Goal: Communication & Community: Answer question/provide support

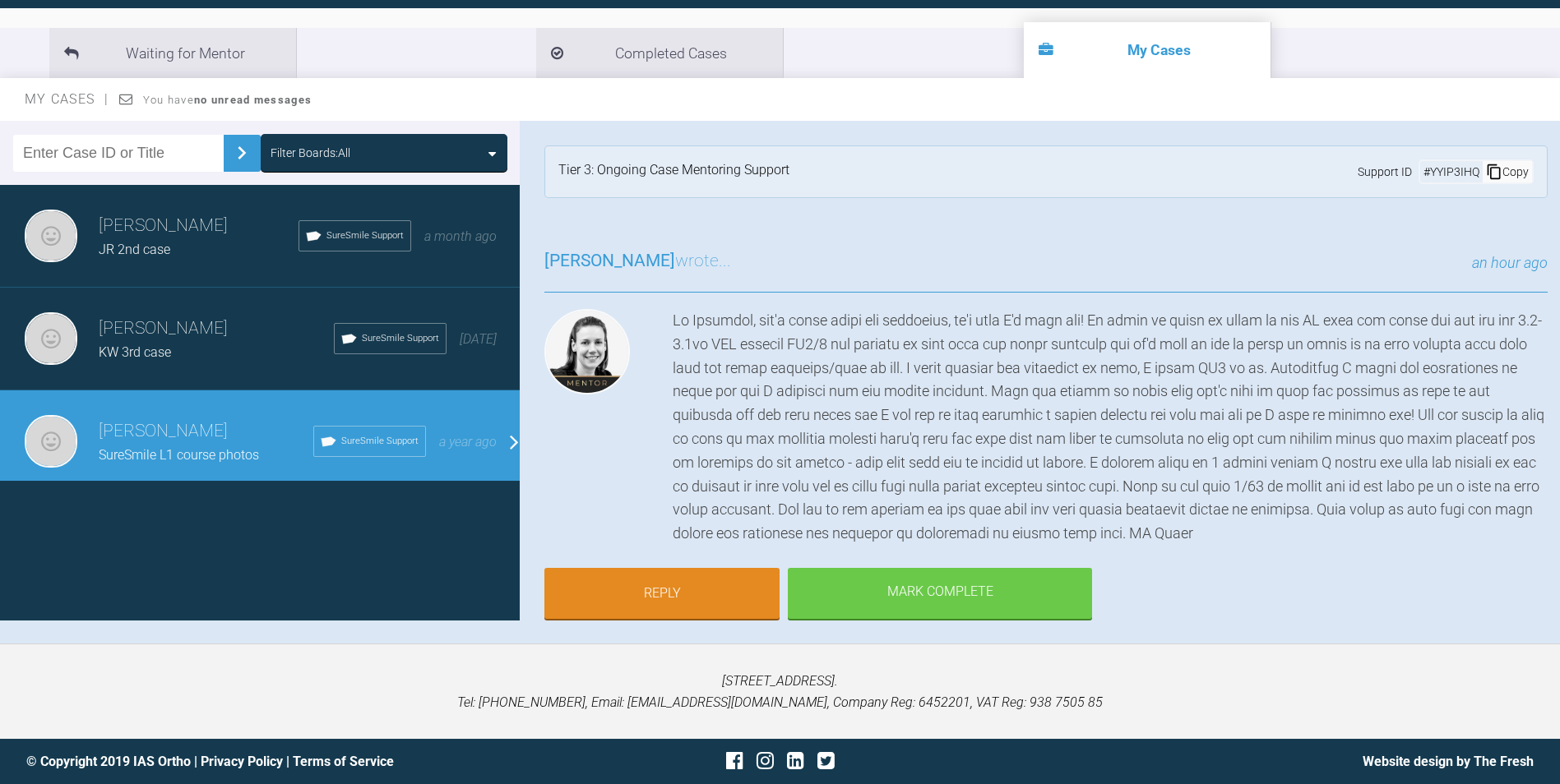
scroll to position [164, 0]
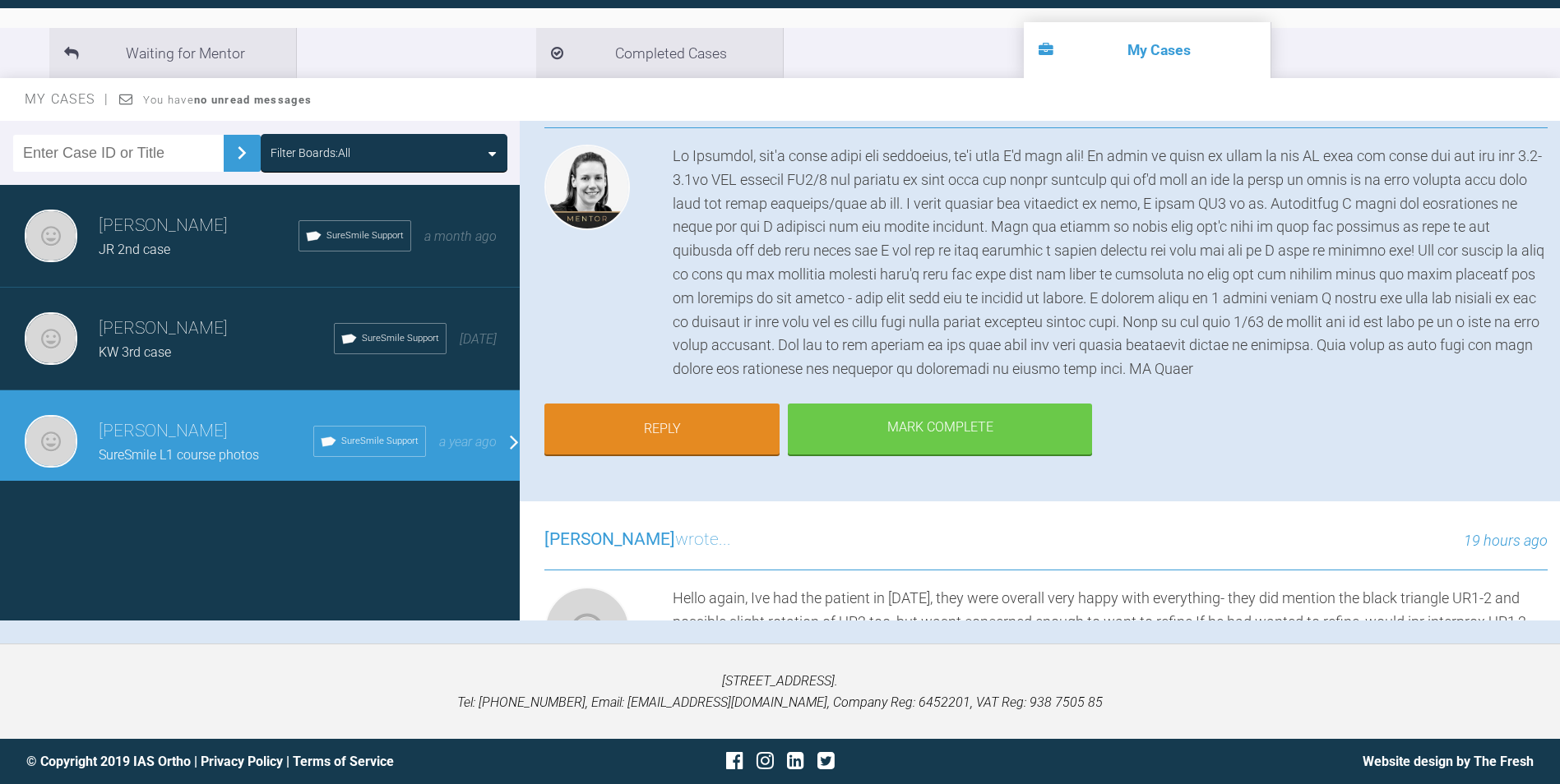
click at [678, 406] on link "Reply" at bounding box center [662, 428] width 236 height 51
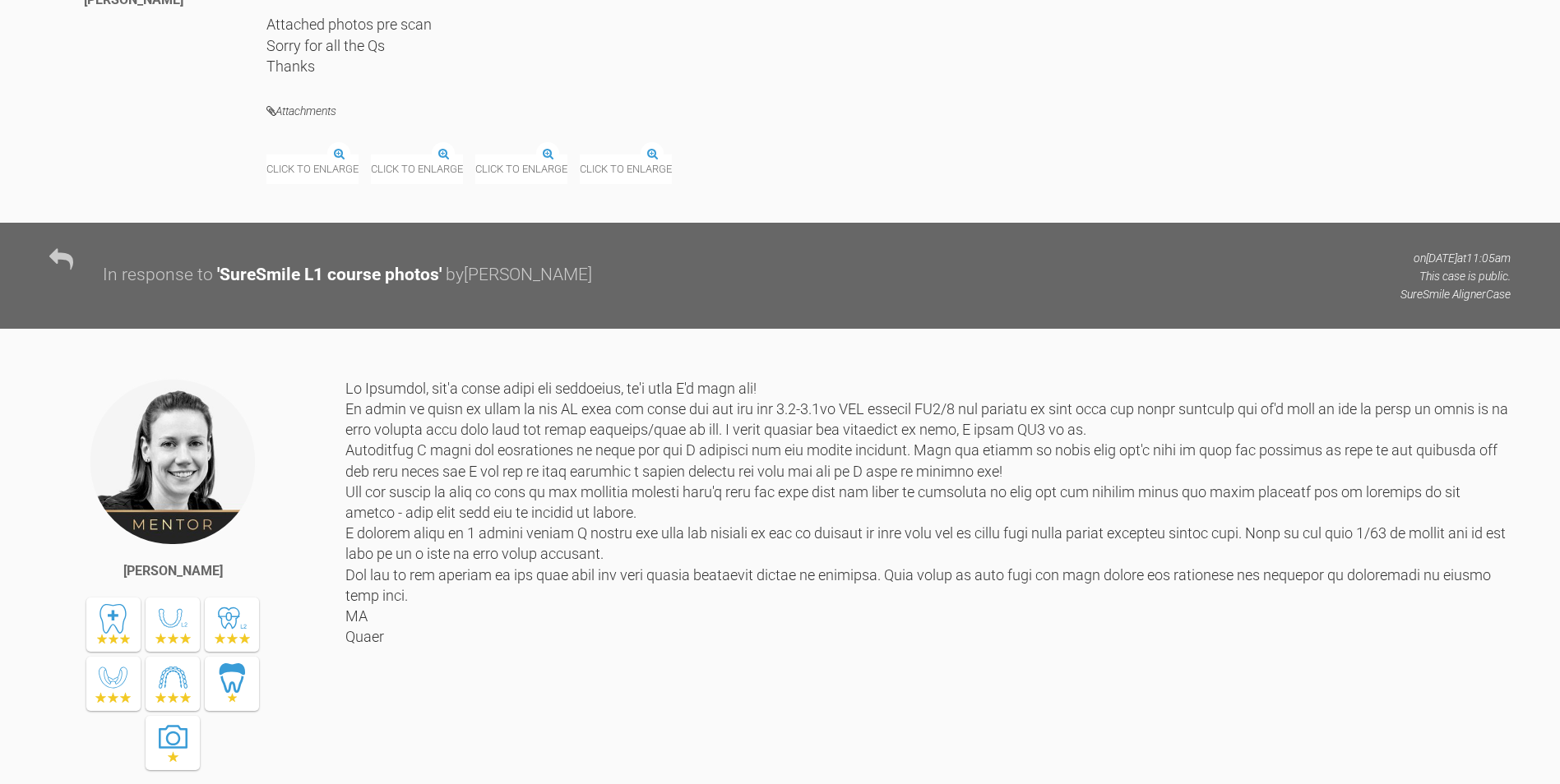
scroll to position [28678, 0]
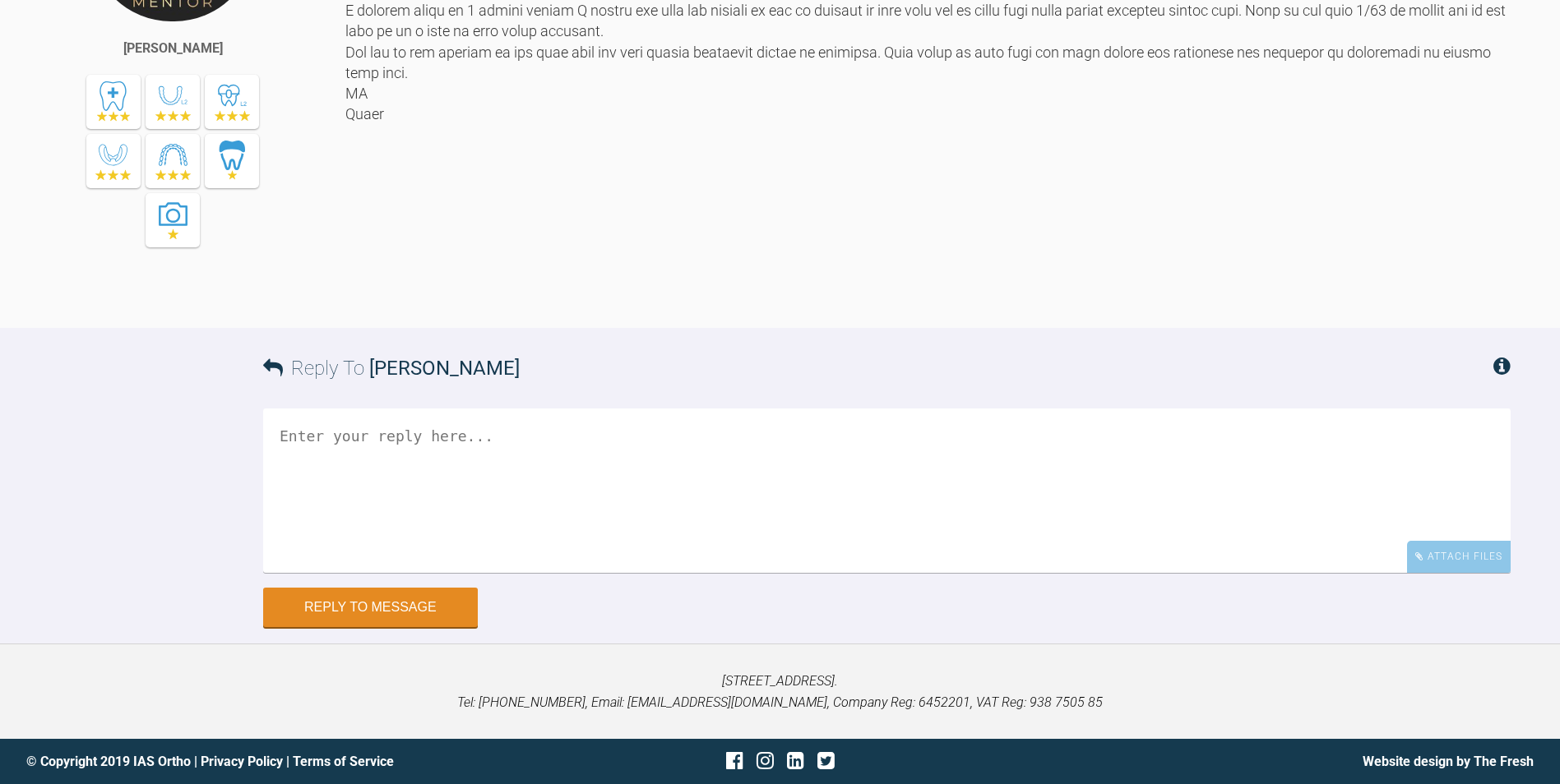
click at [510, 466] on textarea at bounding box center [887, 490] width 1248 height 164
drag, startPoint x: 519, startPoint y: 619, endPoint x: 387, endPoint y: 609, distance: 132.4
click at [387, 573] on textarea "Thanks [PERSON_NAME] thats really us" at bounding box center [887, 490] width 1248 height 164
drag, startPoint x: 505, startPoint y: 599, endPoint x: 467, endPoint y: 603, distance: 38.2
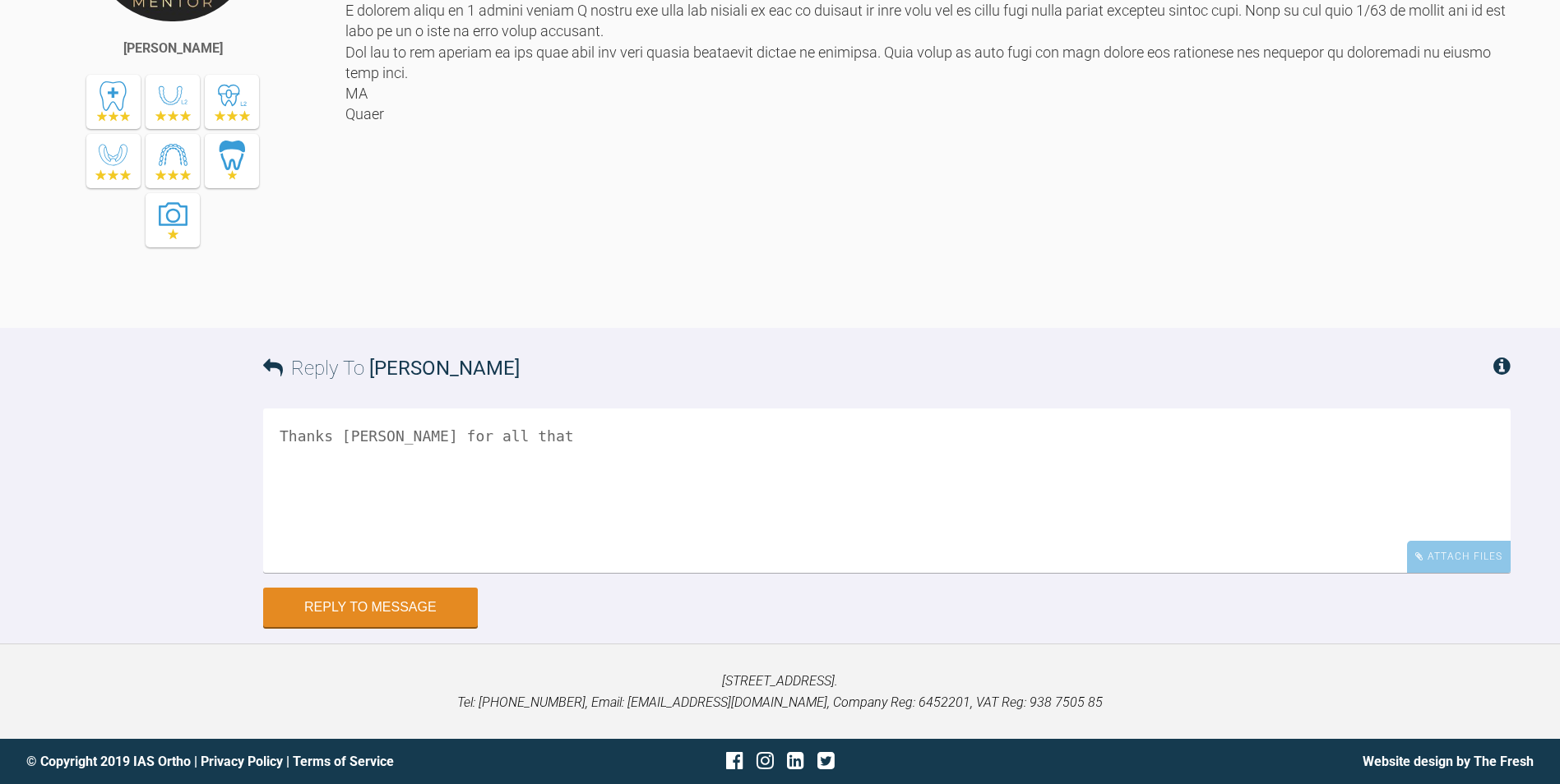
click at [467, 573] on textarea "Thanks [PERSON_NAME] for all that" at bounding box center [887, 490] width 1248 height 164
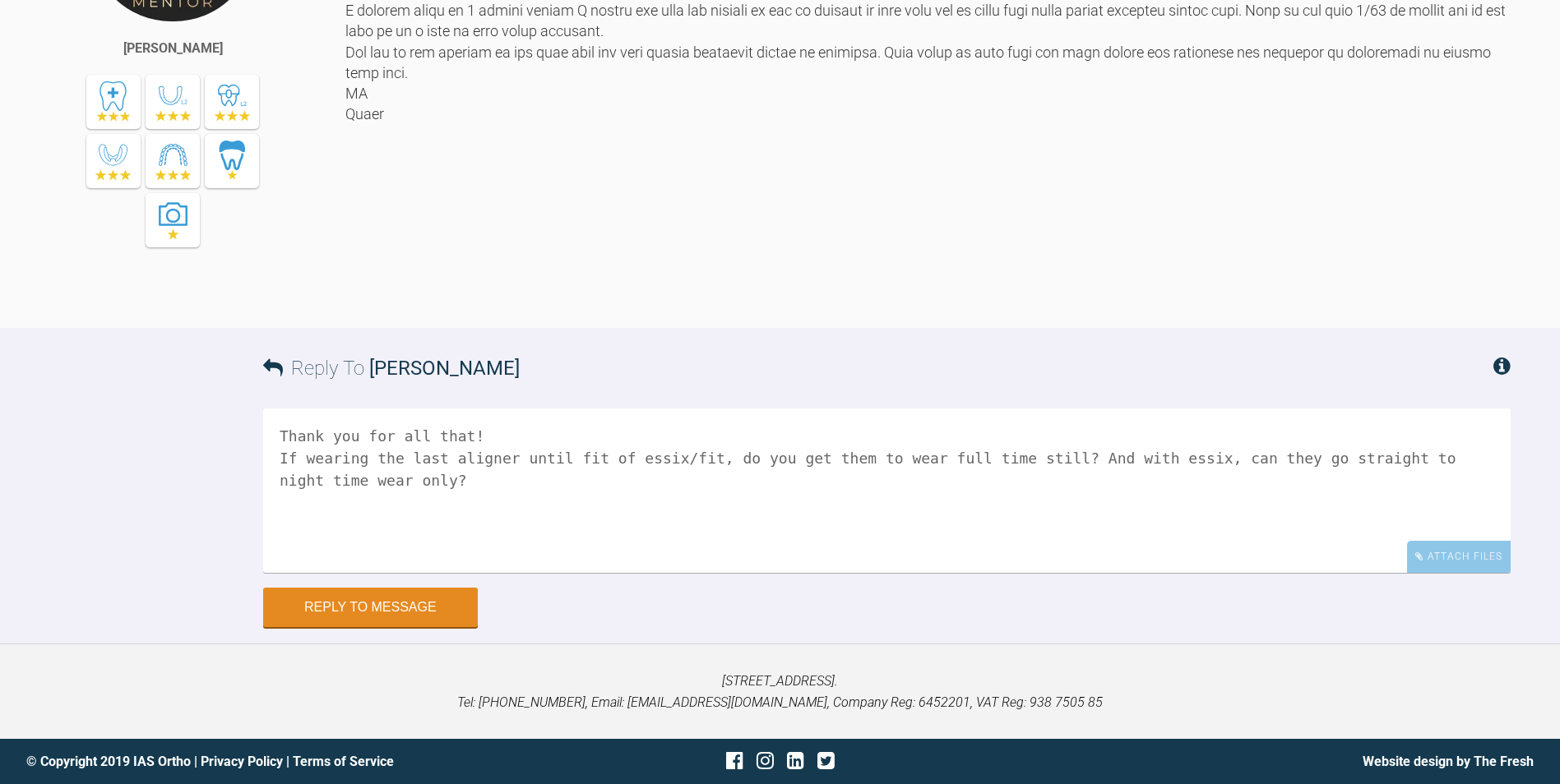
click at [501, 573] on textarea "Thank you for all that! If wearing the last aligner until fit of essix/fit, do …" at bounding box center [887, 490] width 1248 height 164
type textarea "Thank you for all that! Will leave the attachments on in future so avoid that r…"
click at [374, 628] on button "Reply to Message" at bounding box center [370, 607] width 215 height 39
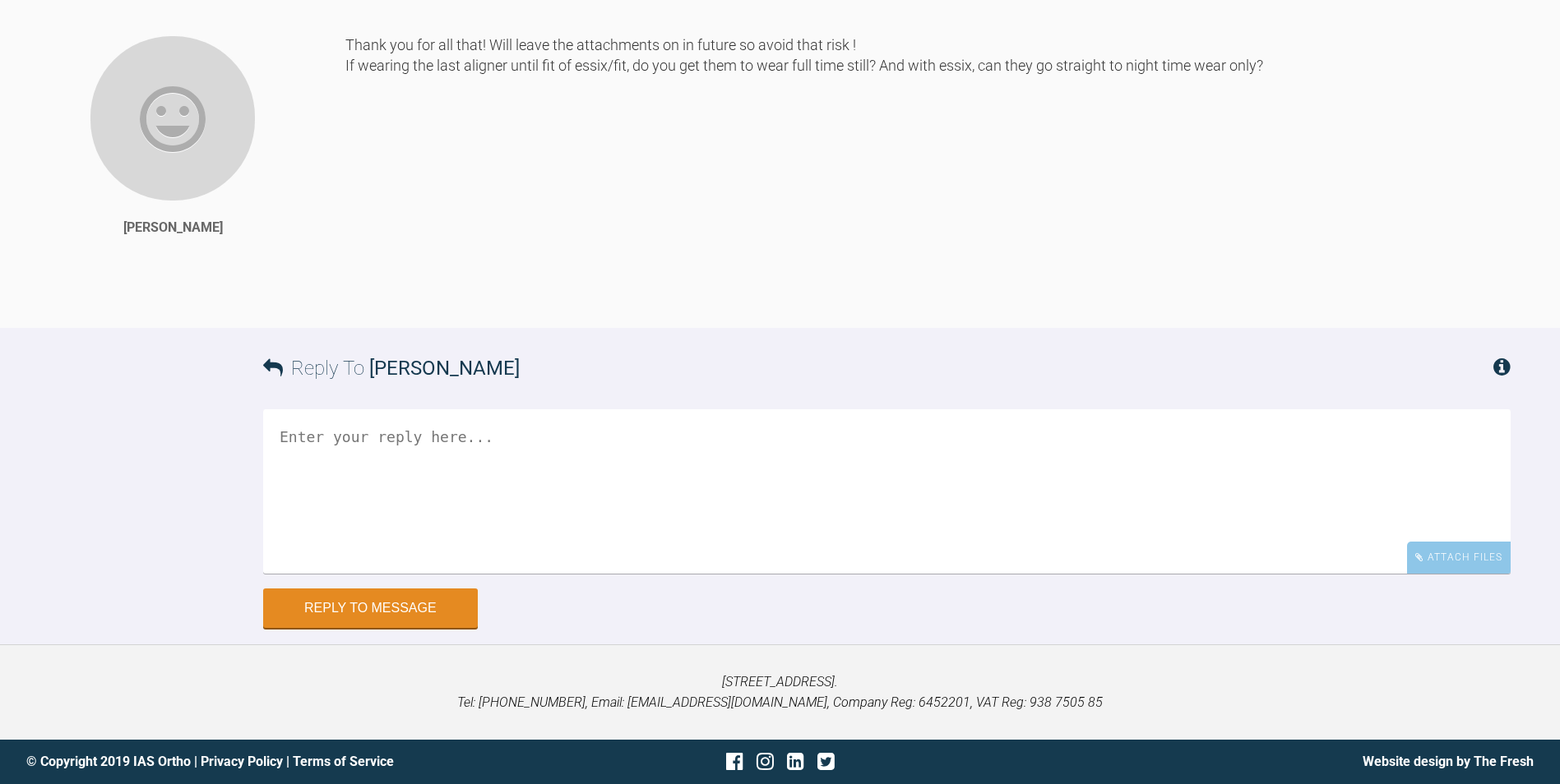
scroll to position [29128, 0]
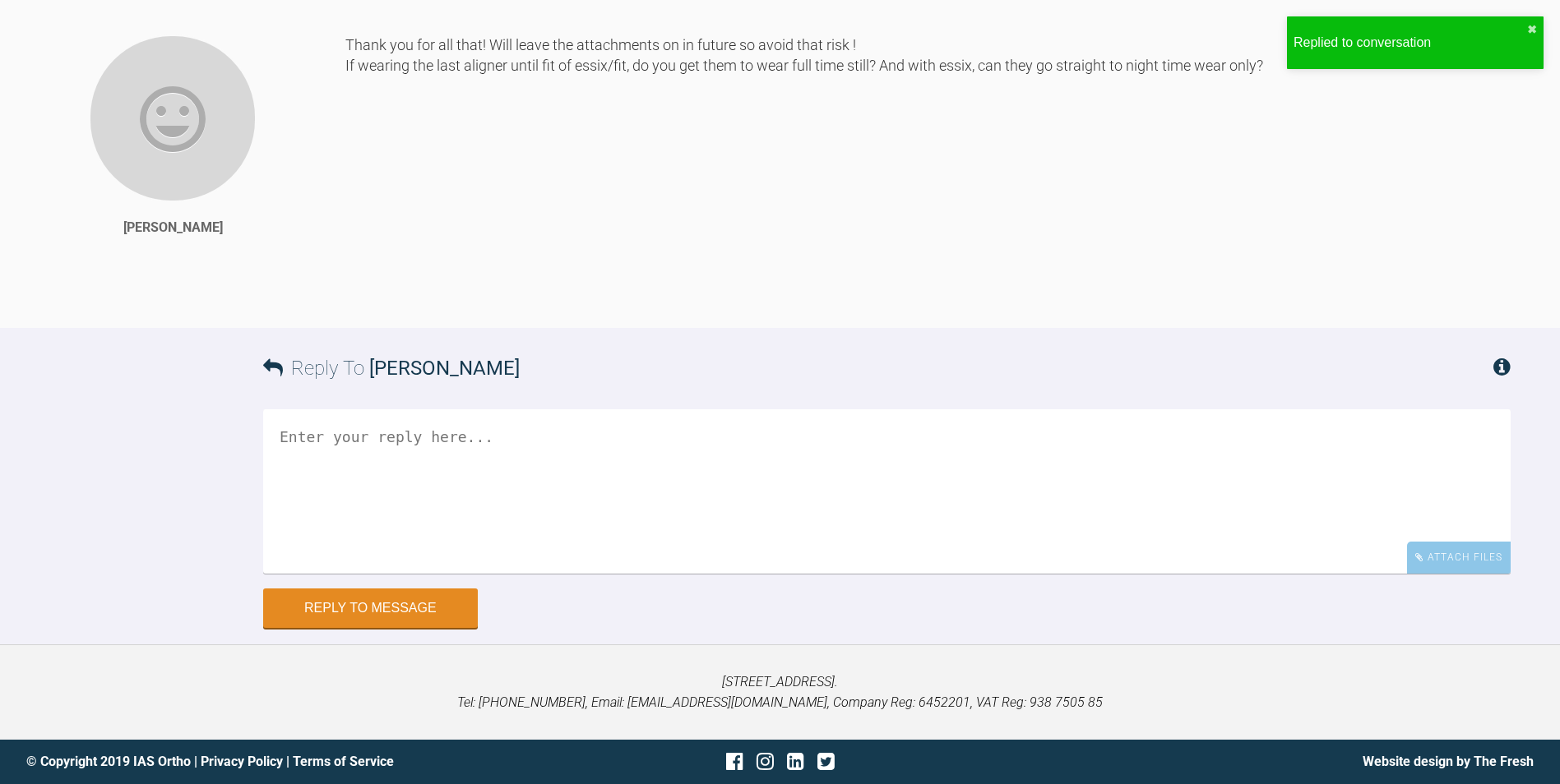
click at [593, 496] on textarea at bounding box center [887, 491] width 1248 height 164
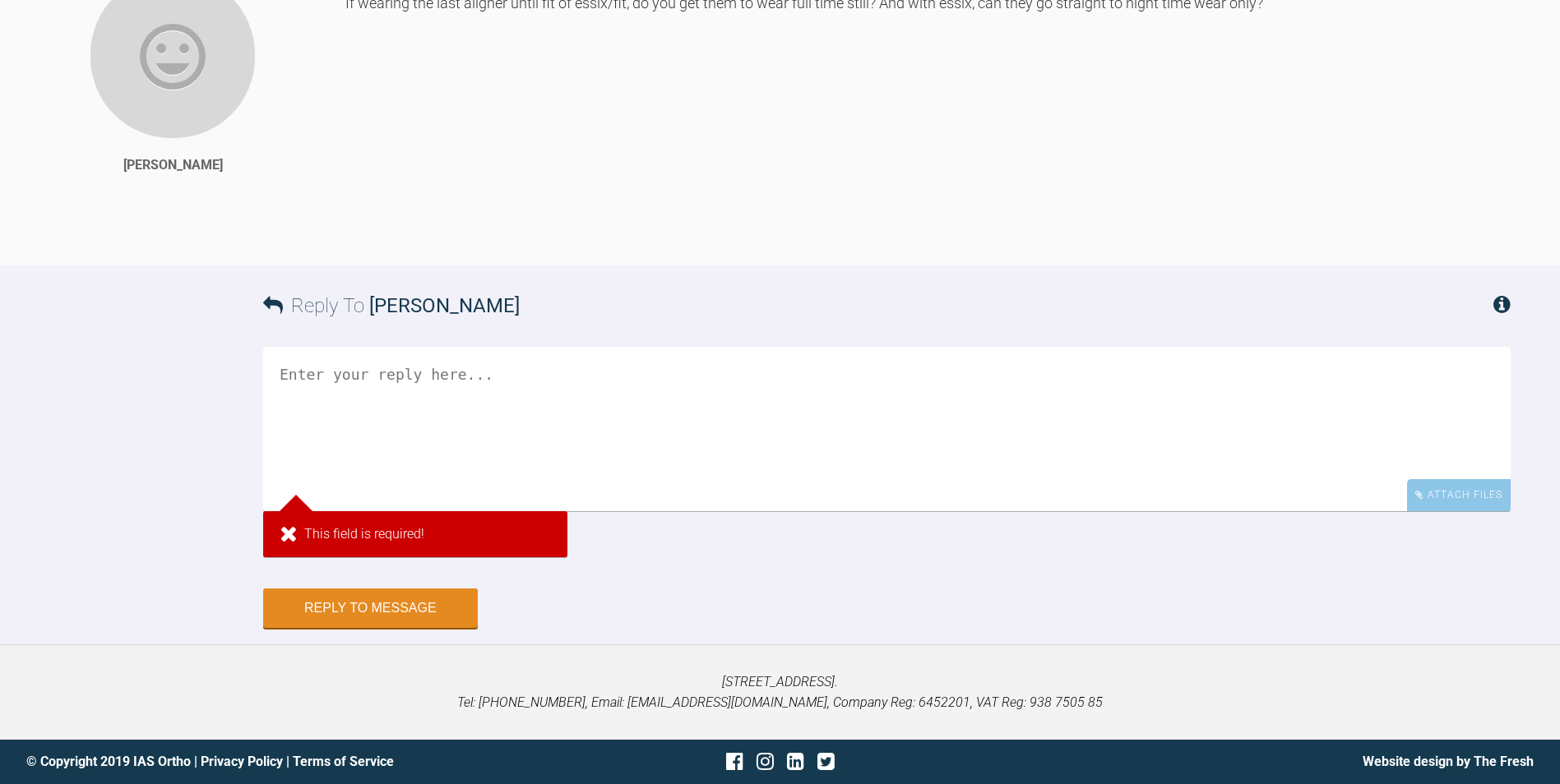
click at [614, 475] on textarea at bounding box center [887, 429] width 1248 height 164
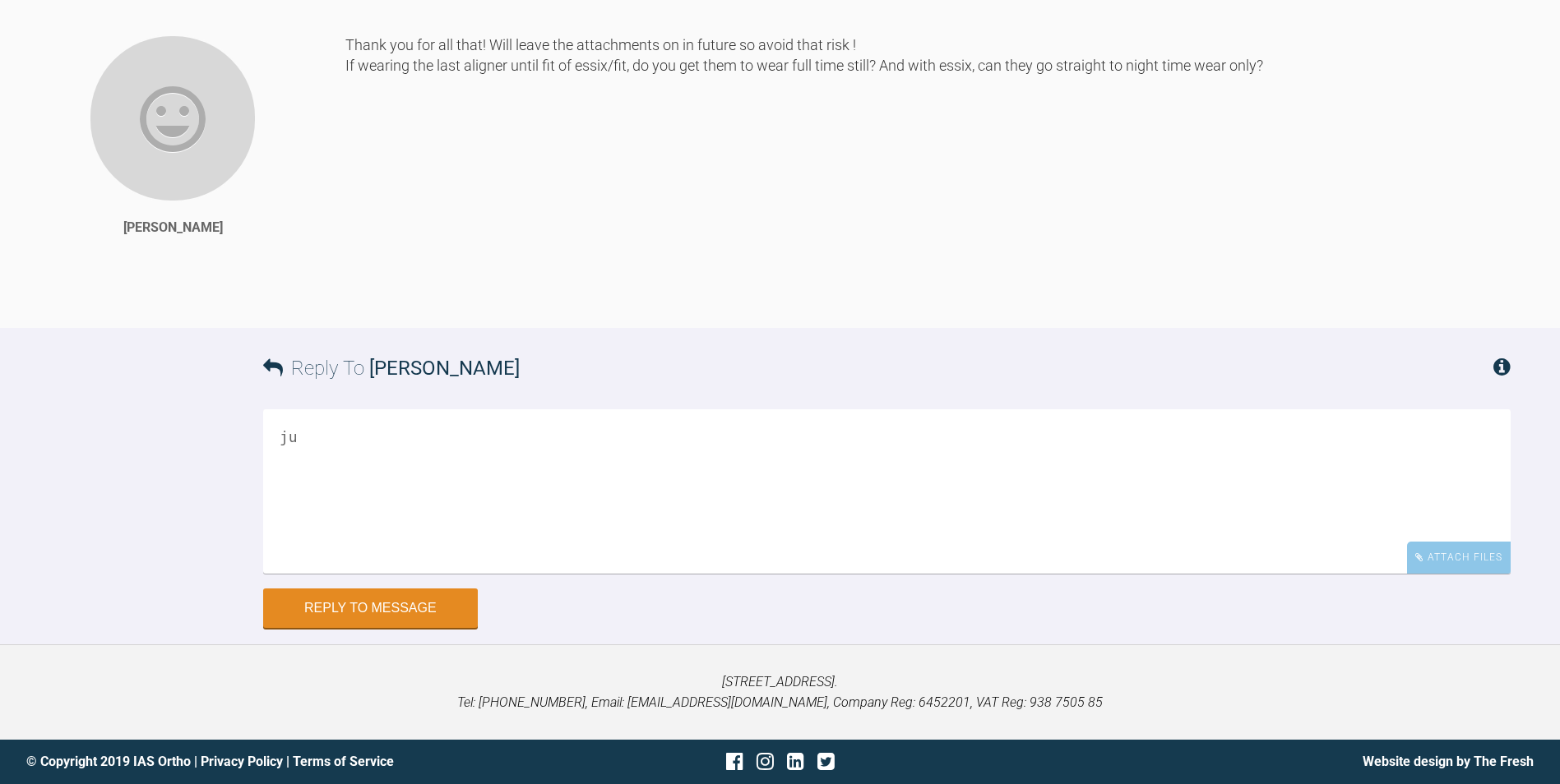
type textarea "j"
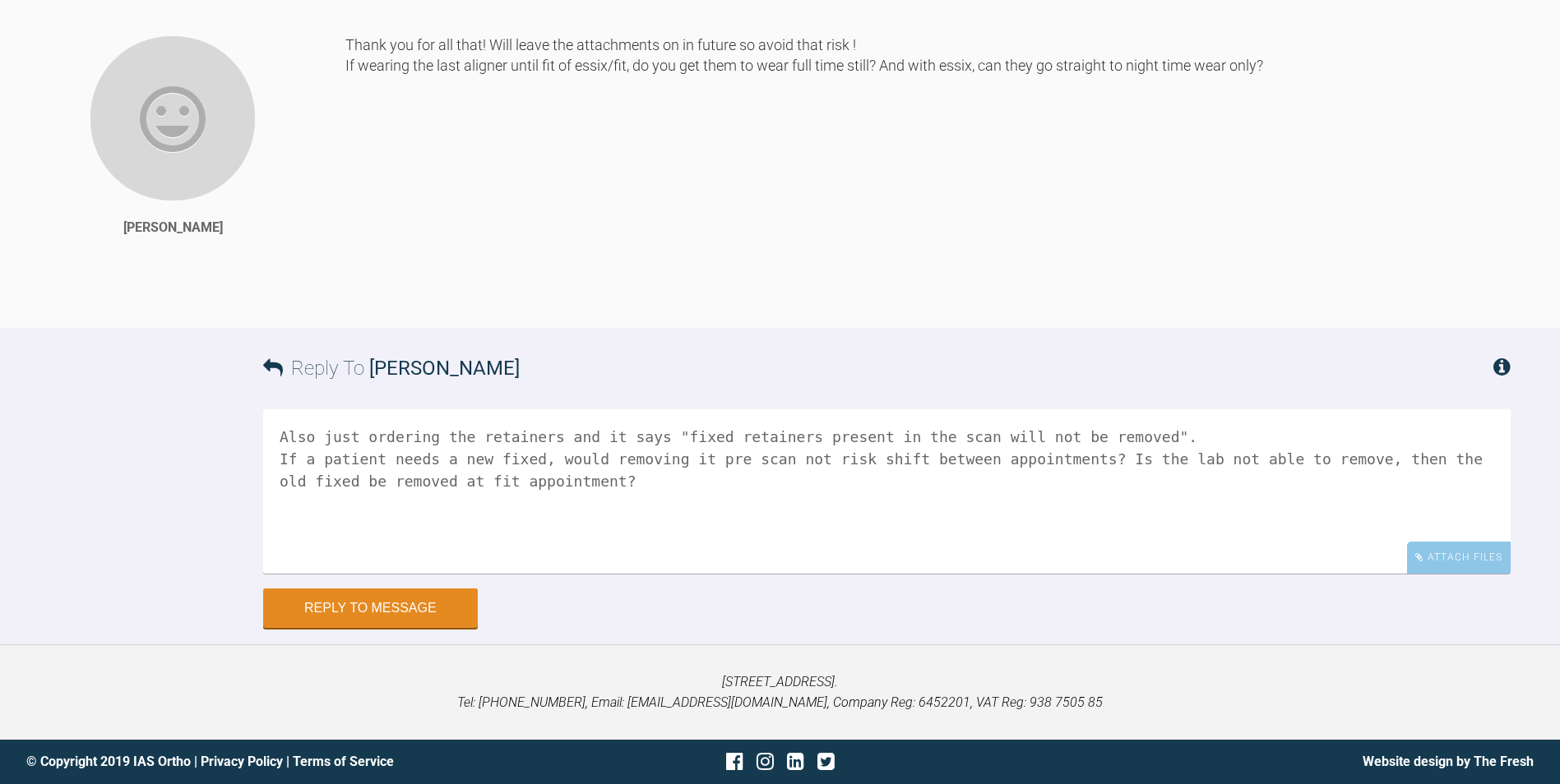
click at [316, 435] on textarea "Also just ordering the retainers and it says "fixed retainers present in the sc…" at bounding box center [887, 491] width 1248 height 164
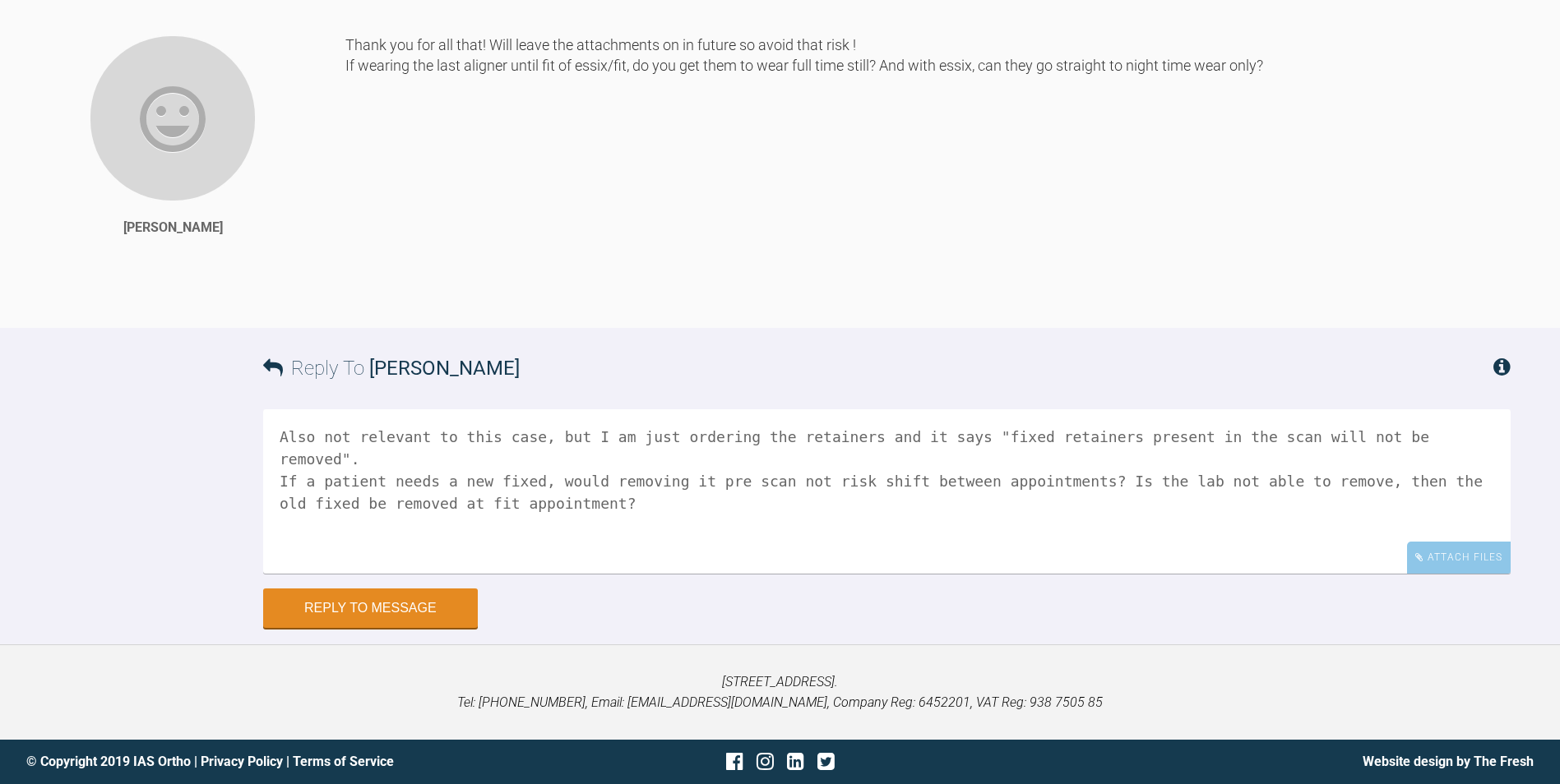
click at [1188, 494] on textarea "Also not relevant to this case, but I am just ordering the retainers and it say…" at bounding box center [887, 491] width 1248 height 164
click at [570, 481] on textarea "Also not relevant to this case, but I am just ordering the retainers and it say…" at bounding box center [887, 491] width 1248 height 164
click at [861, 474] on textarea "Also not relevant to this case, but I am just ordering the retainers and it say…" at bounding box center [887, 491] width 1248 height 164
drag, startPoint x: 523, startPoint y: 458, endPoint x: 621, endPoint y: 466, distance: 98.3
click at [534, 457] on textarea "Also not relevant to this case, but I am just ordering the retainers and it say…" at bounding box center [887, 491] width 1248 height 164
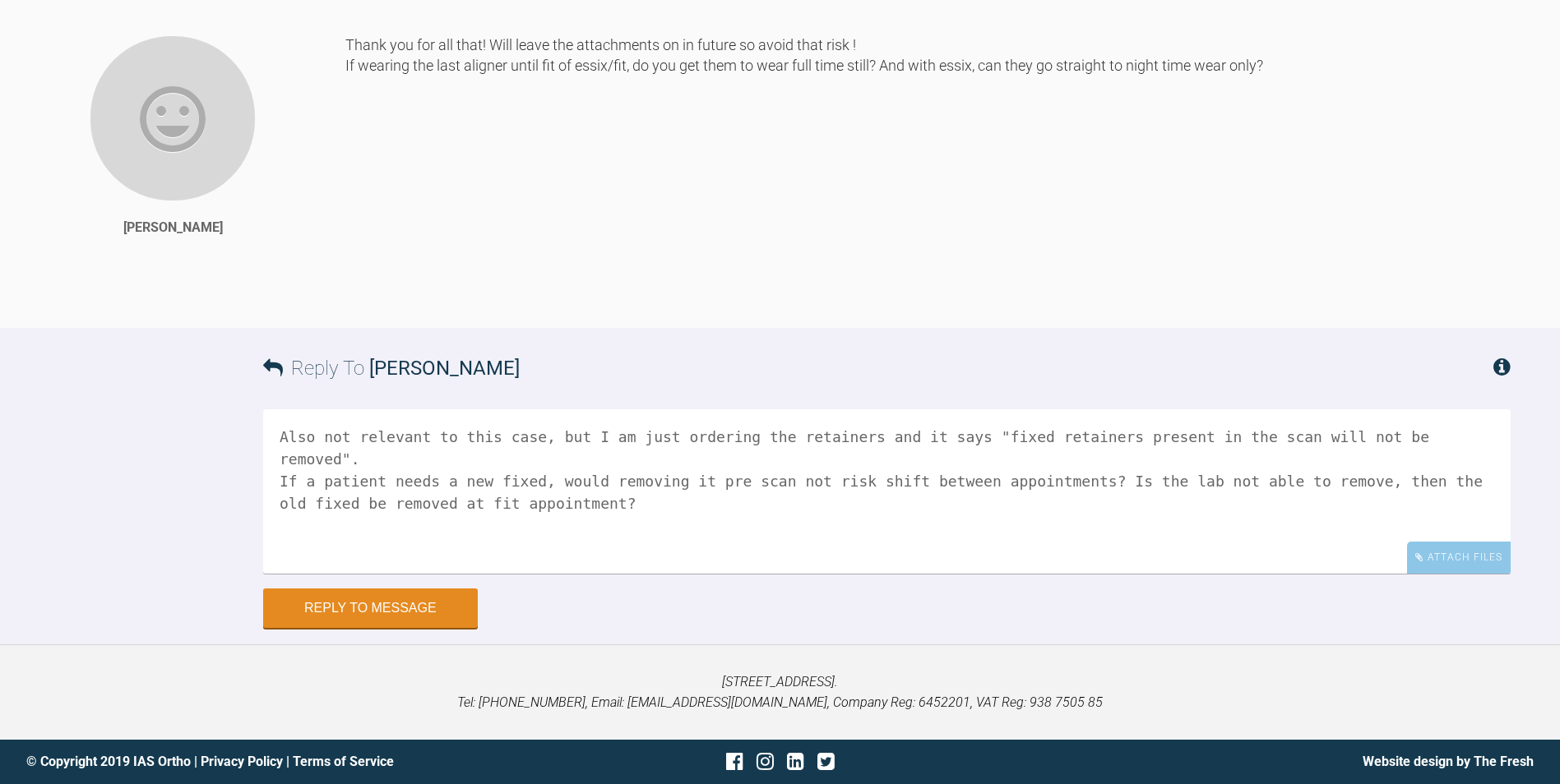
type textarea "Also not relevant to this case, but I am just ordering the retainers and it say…"
click at [361, 605] on button "Reply to Message" at bounding box center [370, 608] width 215 height 39
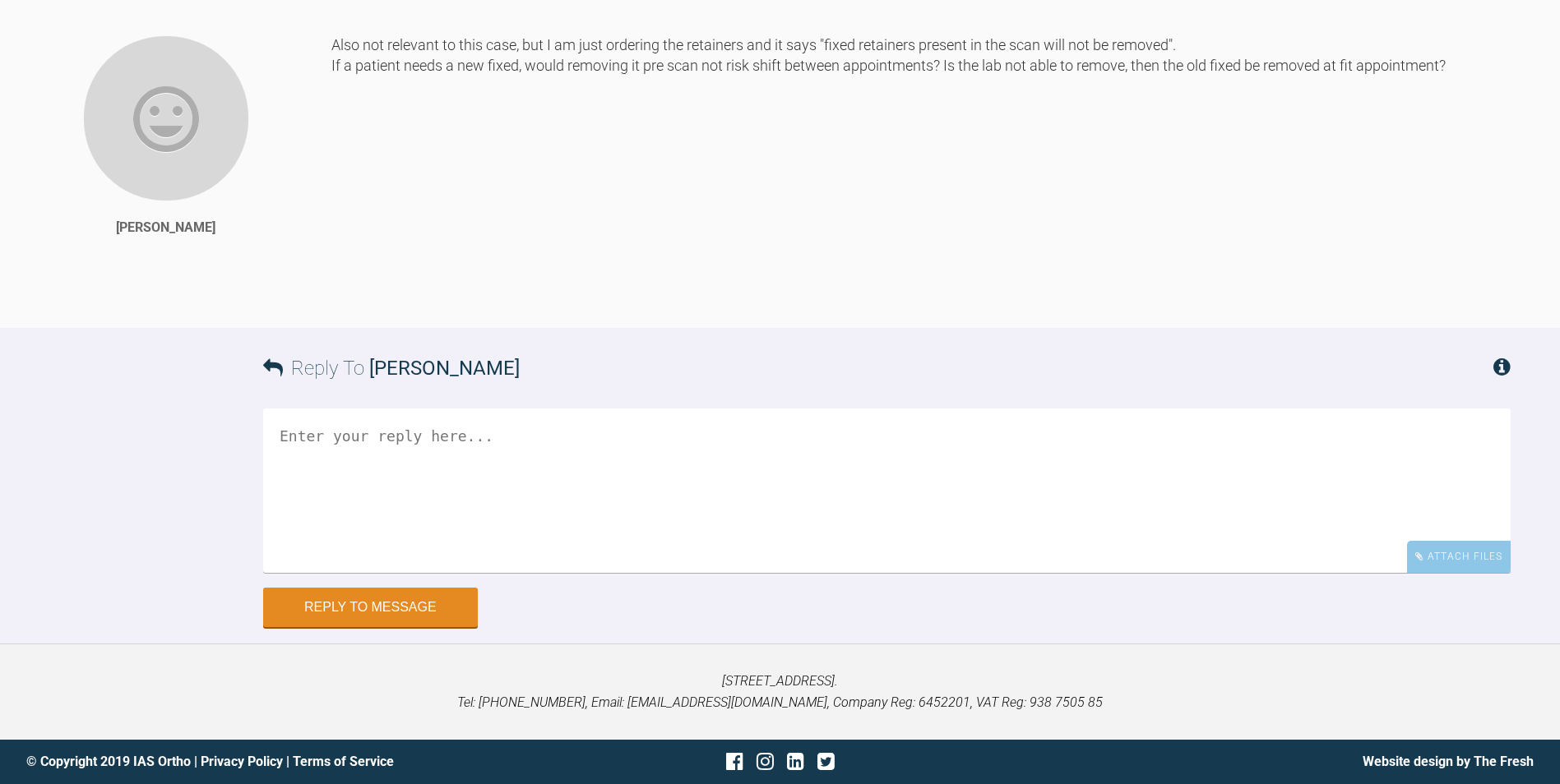
scroll to position [29212, 0]
